Goal: Task Accomplishment & Management: Use online tool/utility

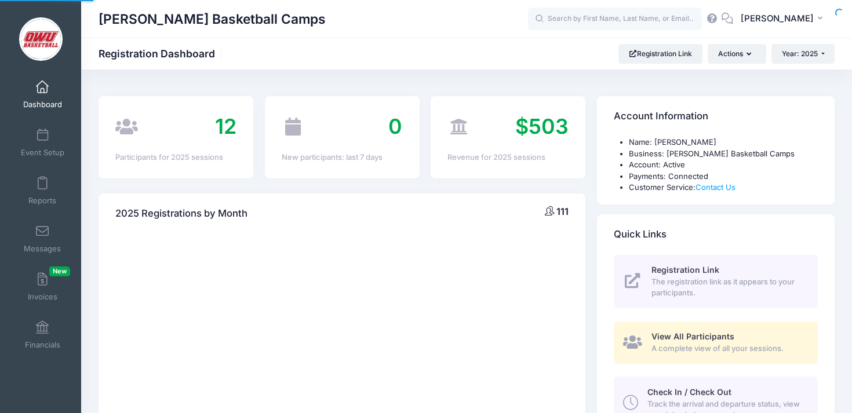
select select
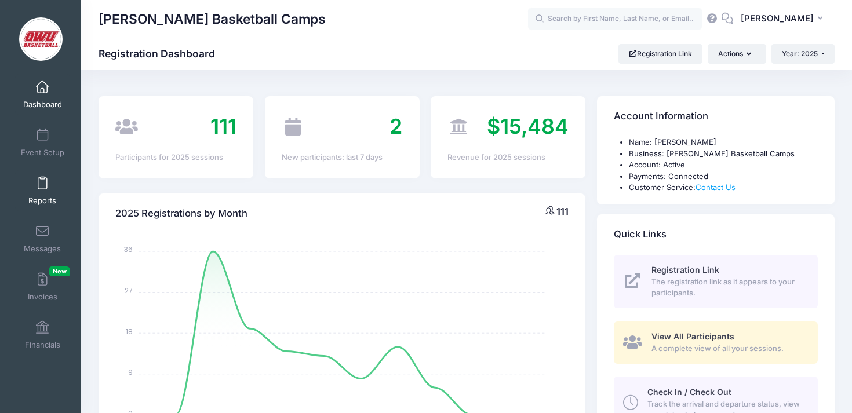
click at [42, 179] on span at bounding box center [42, 183] width 0 height 13
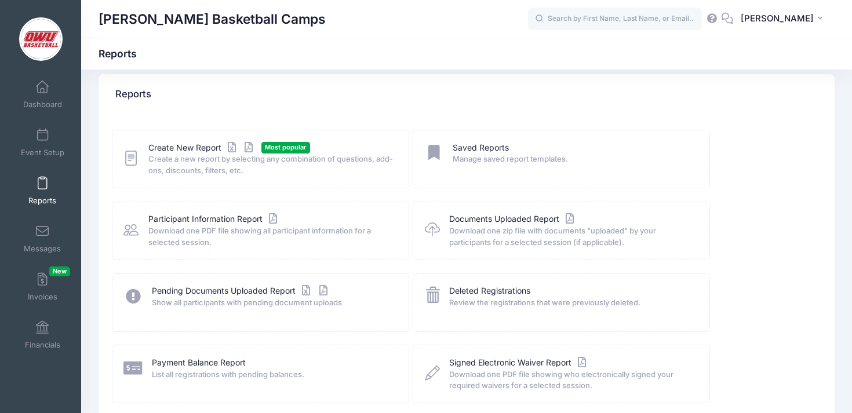
scroll to position [20, 0]
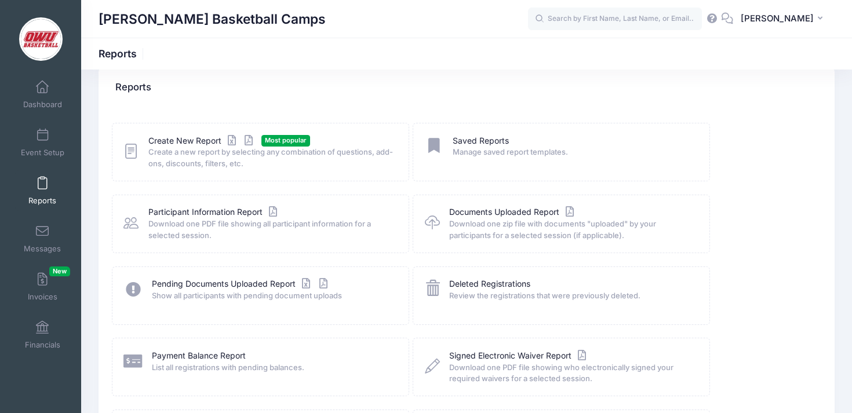
click at [187, 133] on div "Create New Report Most popular Create a new report by selecting any combination…" at bounding box center [260, 152] width 297 height 59
click at [187, 137] on link "Create New Report" at bounding box center [202, 141] width 108 height 12
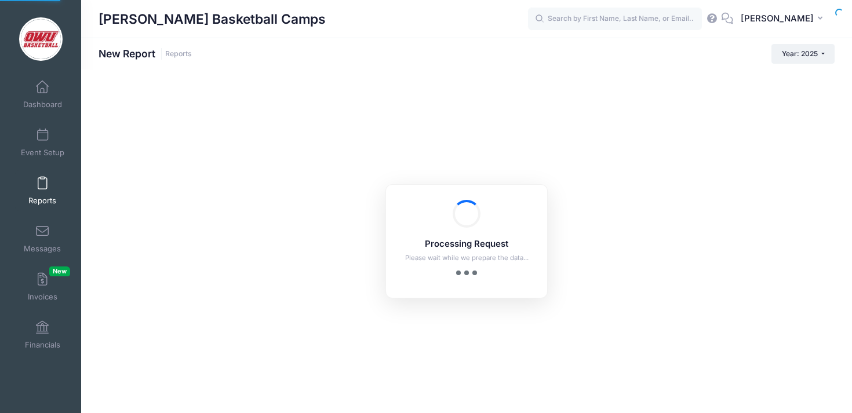
checkbox input "true"
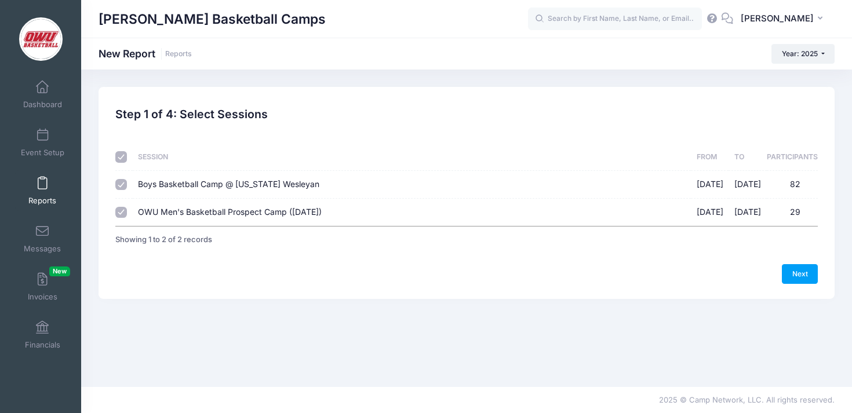
click at [220, 193] on td "Boys Basketball Camp @ Ohio Wesleyan 06/09/2025 - 06/12/2025 82" at bounding box center [412, 185] width 558 height 28
click at [244, 191] on td "Boys Basketball Camp @ Ohio Wesleyan 06/09/2025 - 06/12/2025 82" at bounding box center [412, 185] width 558 height 28
click at [269, 191] on td "Boys Basketball Camp @ Ohio Wesleyan 06/09/2025 - 06/12/2025 82" at bounding box center [412, 185] width 558 height 28
click at [275, 190] on td "Boys Basketball Camp @ Ohio Wesleyan 06/09/2025 - 06/12/2025 82" at bounding box center [412, 185] width 558 height 28
click at [282, 181] on span "Boys Basketball Camp @ [US_STATE] Wesleyan" at bounding box center [228, 184] width 181 height 10
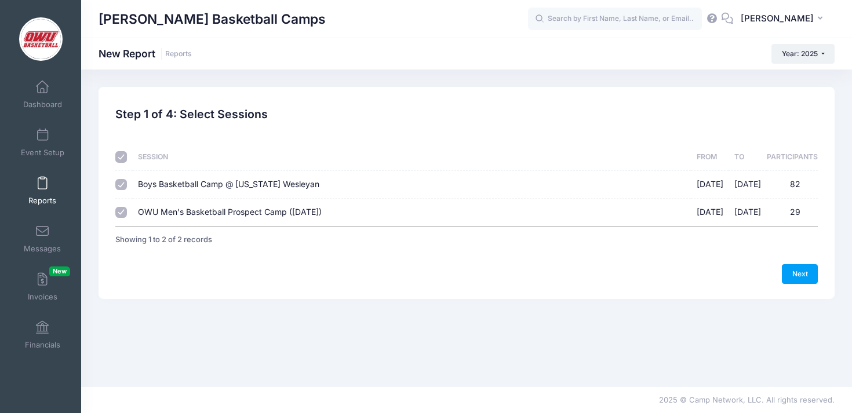
click at [127, 181] on input "Boys Basketball Camp @ Ohio Wesleyan 06/09/2025 - 06/12/2025 82" at bounding box center [121, 185] width 12 height 12
checkbox input "false"
click at [808, 274] on link "Next" at bounding box center [800, 274] width 36 height 20
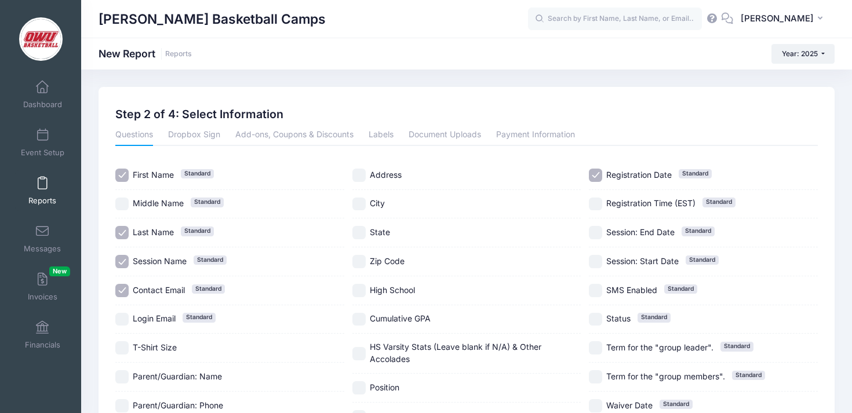
click at [315, 71] on div "David Vogel Basketball Camps New Report Reports Year: 2025 Year: 2025 Year: 2024" at bounding box center [466, 311] width 771 height 483
click at [156, 296] on span "Contact Email Standard" at bounding box center [159, 290] width 52 height 12
checkbox input "false"
click at [159, 254] on div "Session Name Standard" at bounding box center [229, 261] width 229 height 29
checkbox input "false"
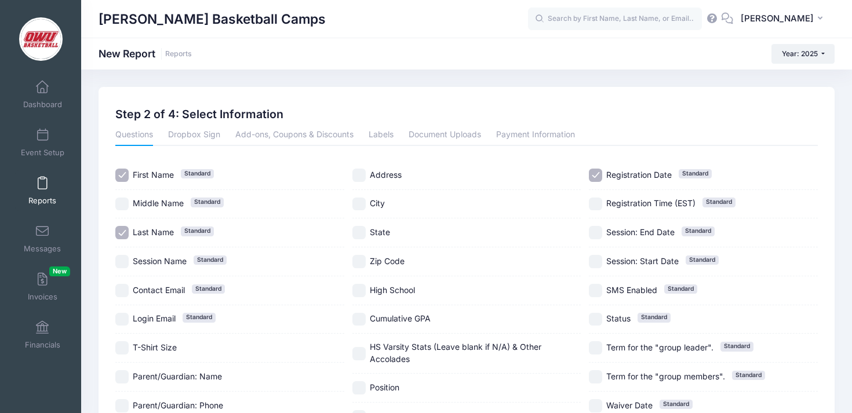
scroll to position [100, 0]
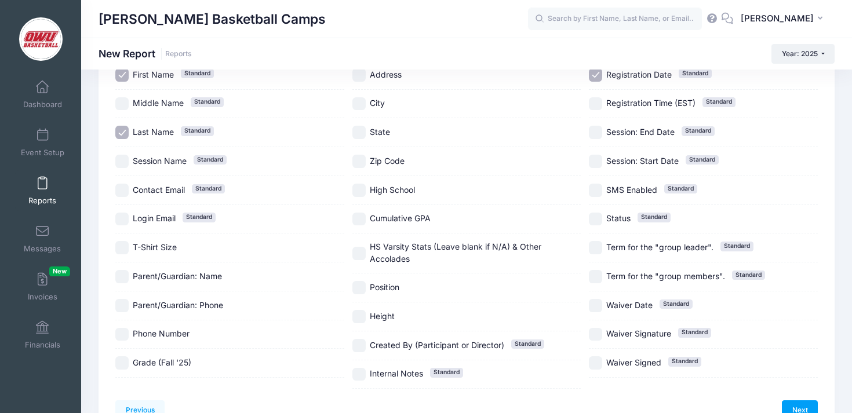
click at [160, 246] on span "T-Shirt Size" at bounding box center [155, 247] width 44 height 10
checkbox input "true"
click at [810, 409] on link "Next" at bounding box center [800, 410] width 36 height 20
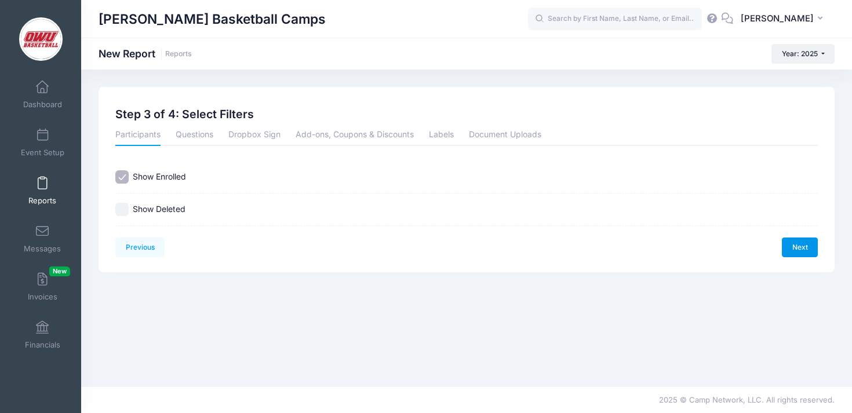
click at [802, 253] on link "Next" at bounding box center [800, 248] width 36 height 20
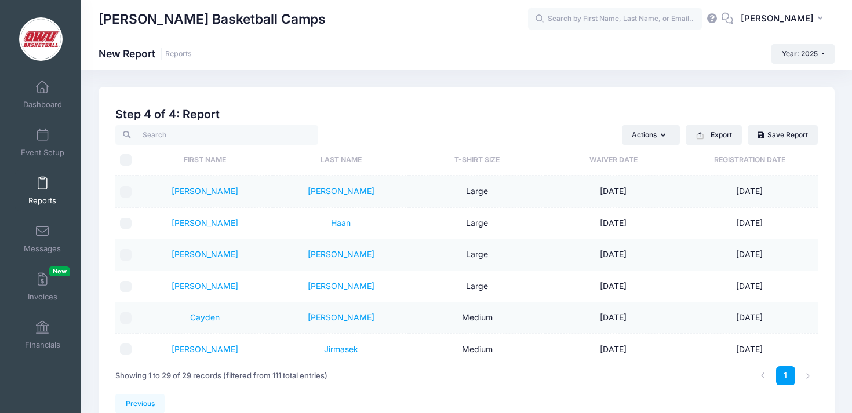
click at [488, 158] on th "T-Shirt Size" at bounding box center [477, 160] width 136 height 31
click at [31, 84] on link "Dashboard" at bounding box center [42, 94] width 55 height 41
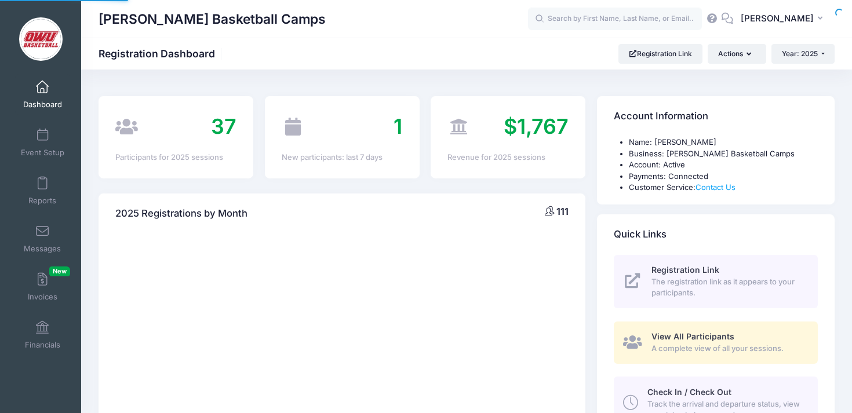
select select
